Goal: Transaction & Acquisition: Subscribe to service/newsletter

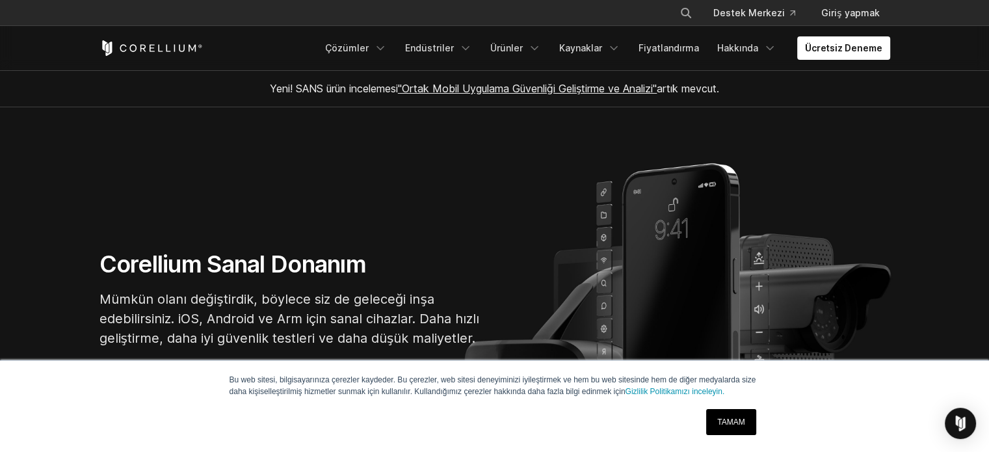
click at [718, 421] on font "TAMAM" at bounding box center [730, 422] width 27 height 9
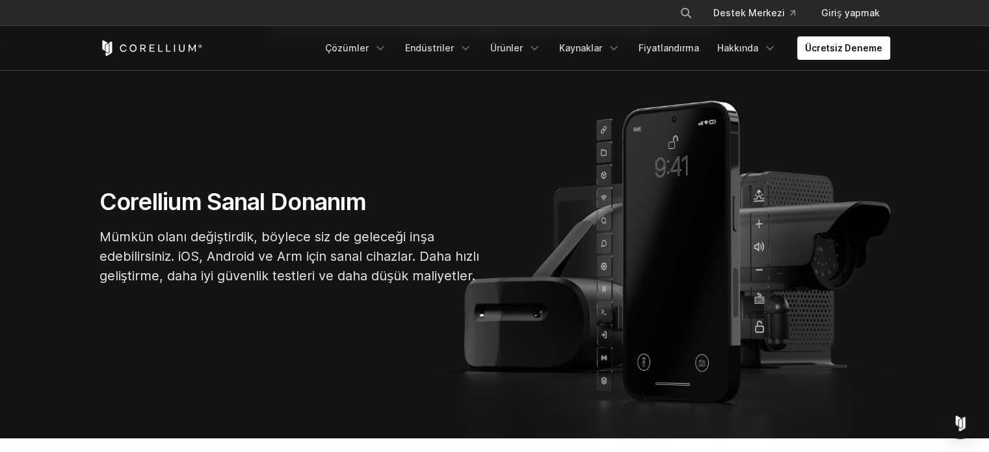
scroll to position [65, 0]
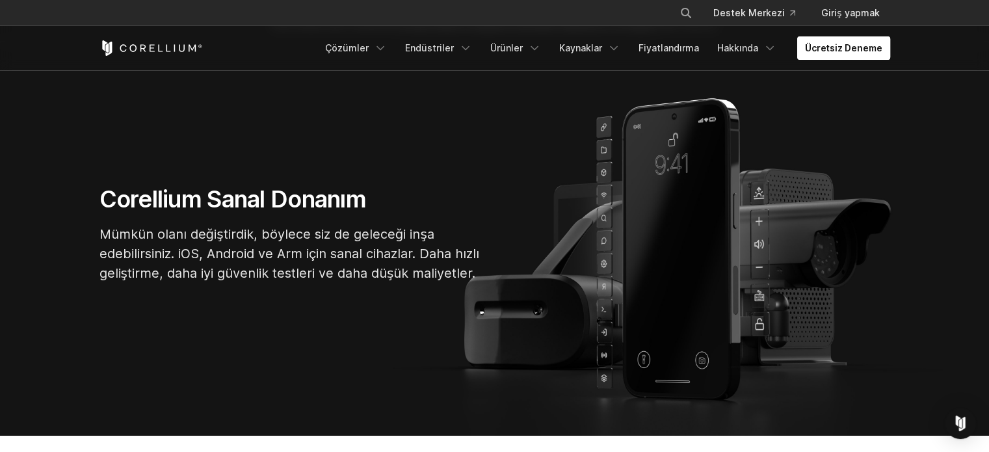
click at [828, 45] on font "Ücretsiz Deneme" at bounding box center [843, 47] width 77 height 11
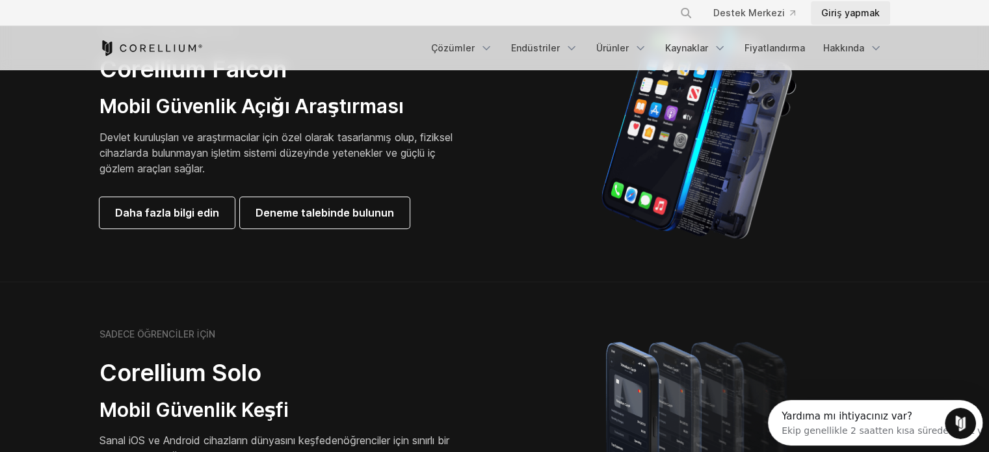
scroll to position [520, 0]
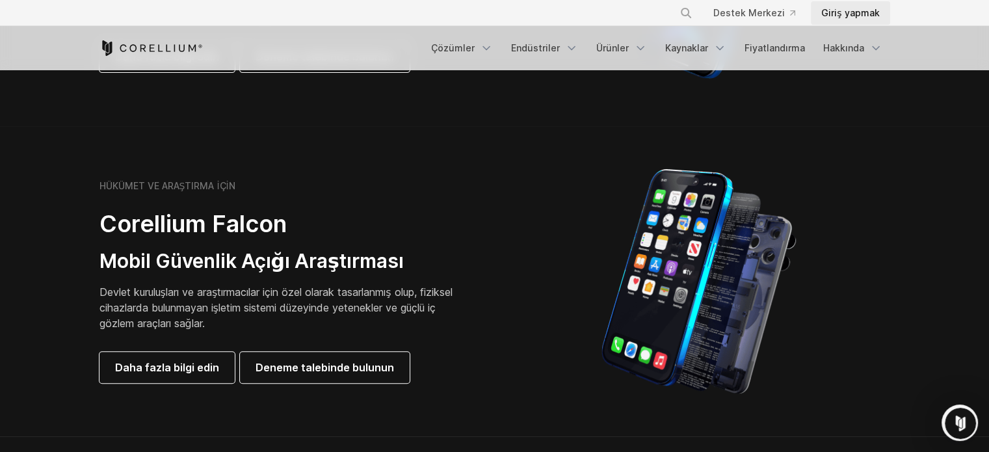
click at [855, 9] on font "Giriş yapmak" at bounding box center [850, 12] width 58 height 11
